Goal: Task Accomplishment & Management: Use online tool/utility

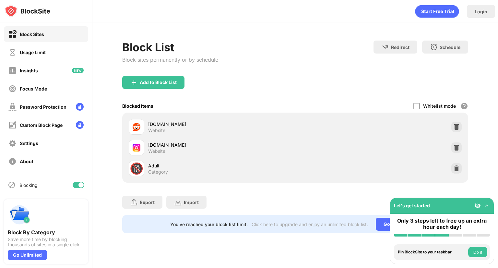
click at [73, 183] on div at bounding box center [79, 185] width 12 height 6
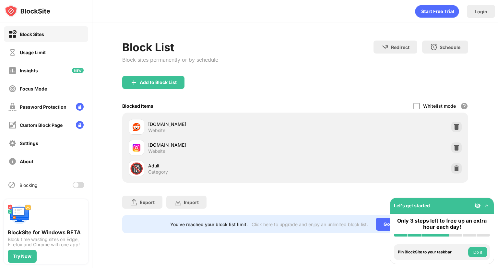
click at [75, 182] on div at bounding box center [79, 185] width 12 height 6
